Goal: Transaction & Acquisition: Book appointment/travel/reservation

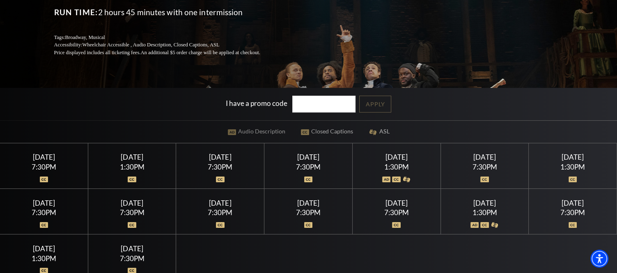
scroll to position [128, 0]
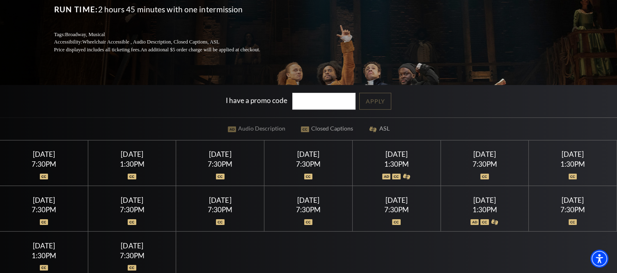
click at [400, 206] on div "7:30PM" at bounding box center [396, 209] width 68 height 7
click at [302, 206] on div "7:30PM" at bounding box center [308, 209] width 68 height 7
click at [309, 222] on img at bounding box center [308, 222] width 9 height 6
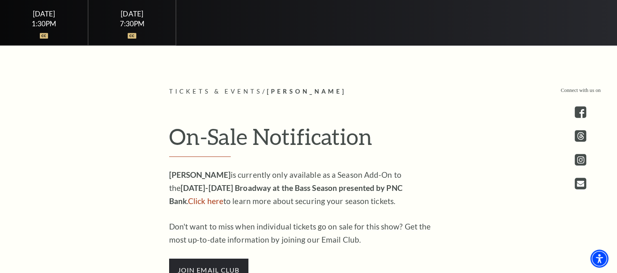
scroll to position [392, 0]
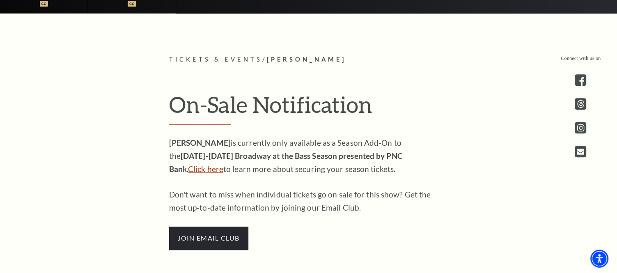
click at [223, 164] on link "Click here" at bounding box center [205, 168] width 35 height 9
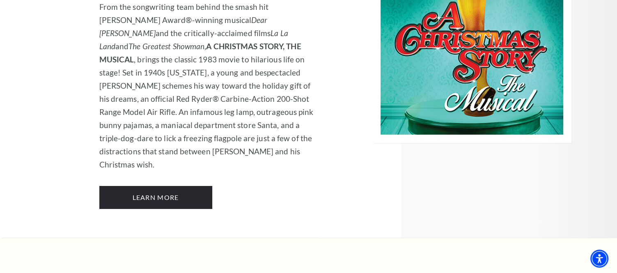
scroll to position [2423, 0]
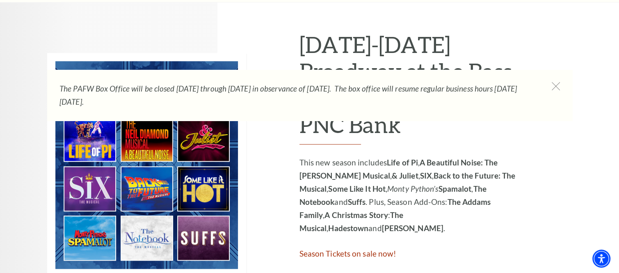
drag, startPoint x: 623, startPoint y: 16, endPoint x: 624, endPoint y: 46, distance: 29.2
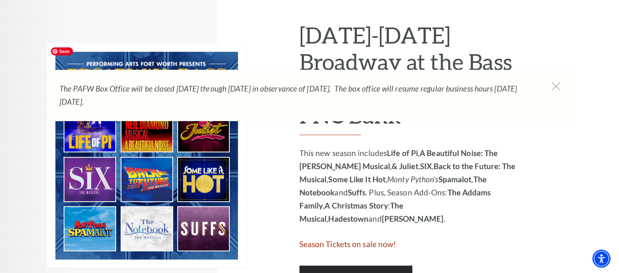
click at [157, 242] on img at bounding box center [146, 156] width 199 height 224
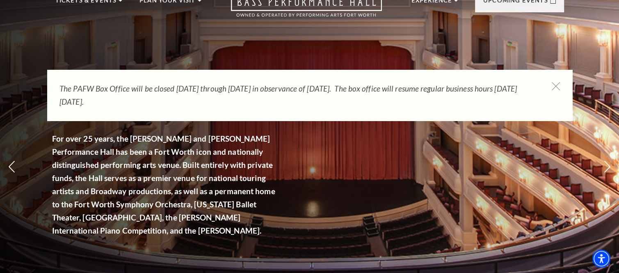
scroll to position [0, 0]
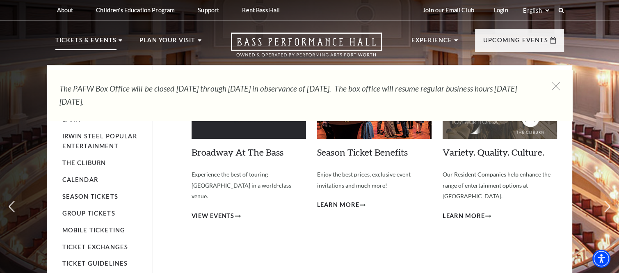
click at [91, 43] on p "Tickets & Events" at bounding box center [86, 42] width 62 height 15
